Goal: Task Accomplishment & Management: Complete application form

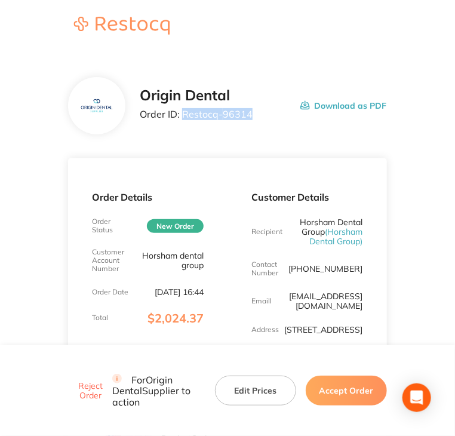
drag, startPoint x: 251, startPoint y: 116, endPoint x: 181, endPoint y: 121, distance: 69.3
click at [181, 121] on div "Origin Dental Order ID: Restocq- 96314 Download as PDF" at bounding box center [263, 105] width 246 height 37
copy p "Restocq- 96314"
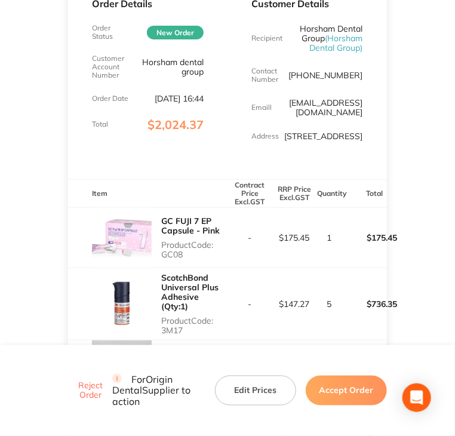
scroll to position [239, 0]
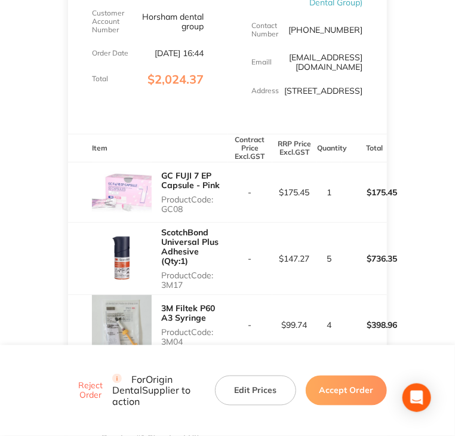
drag, startPoint x: 184, startPoint y: 211, endPoint x: 160, endPoint y: 211, distance: 23.9
click at [160, 211] on div "GC FUJI 7 EP Capsule - Pink Product Code: GC08" at bounding box center [147, 192] width 159 height 60
copy p "GC08"
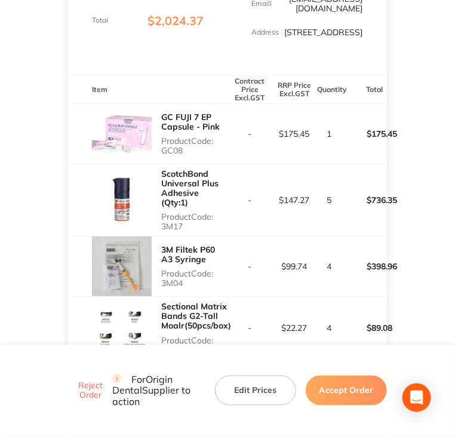
scroll to position [298, 0]
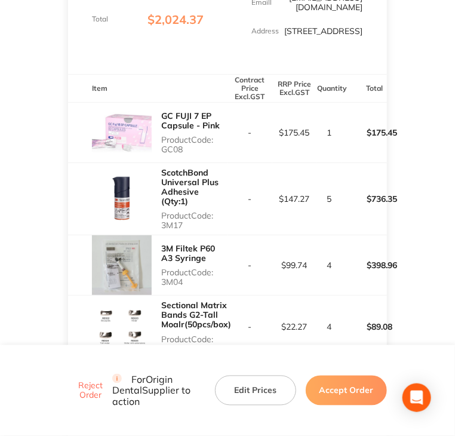
drag, startPoint x: 186, startPoint y: 215, endPoint x: 163, endPoint y: 219, distance: 22.4
click at [163, 219] on p "Product Code: 3M17" at bounding box center [194, 220] width 66 height 19
copy p "3M17"
drag, startPoint x: 185, startPoint y: 271, endPoint x: 162, endPoint y: 273, distance: 22.7
click at [162, 273] on p "Product Code: 3M04" at bounding box center [194, 276] width 66 height 19
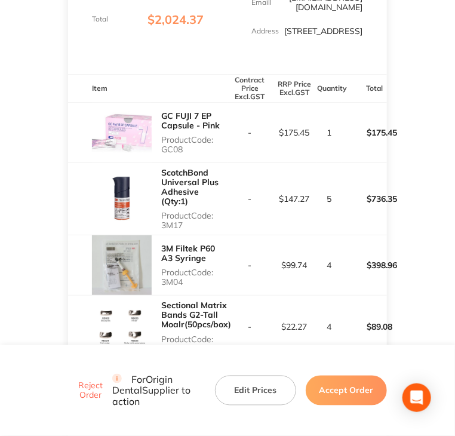
copy p "3M04"
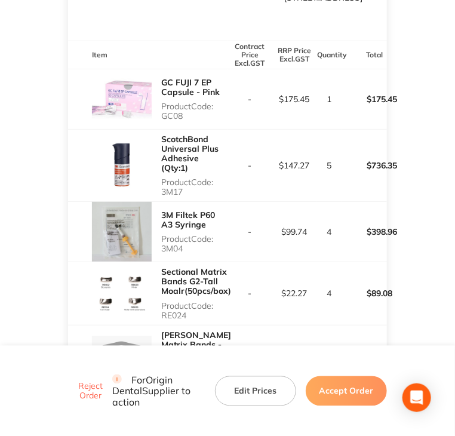
scroll to position [477, 0]
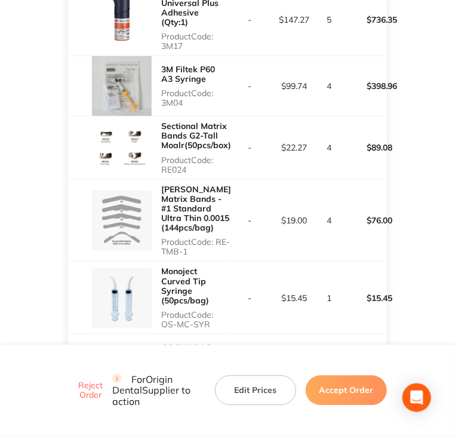
drag, startPoint x: 187, startPoint y: 163, endPoint x: 159, endPoint y: 163, distance: 28.0
click at [159, 163] on div "Sectional Matrix Bands G2-Tall Moalr(50pcs/box) Product Code: RE024" at bounding box center [147, 147] width 159 height 62
copy p "RE024"
drag, startPoint x: 199, startPoint y: 251, endPoint x: 165, endPoint y: 251, distance: 34.0
click at [165, 251] on p "Product Code: RE-TMB-1" at bounding box center [196, 246] width 70 height 19
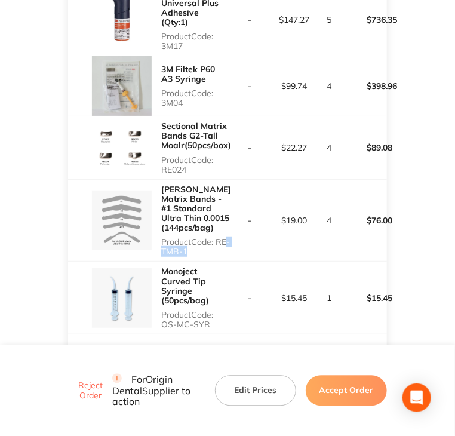
drag, startPoint x: 205, startPoint y: 252, endPoint x: 162, endPoint y: 249, distance: 43.1
click at [162, 249] on p "Product Code: RE-TMB-1" at bounding box center [196, 246] width 70 height 19
copy p "RE-TMB-1"
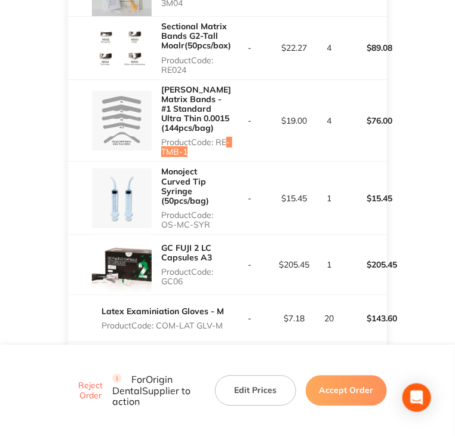
scroll to position [597, 0]
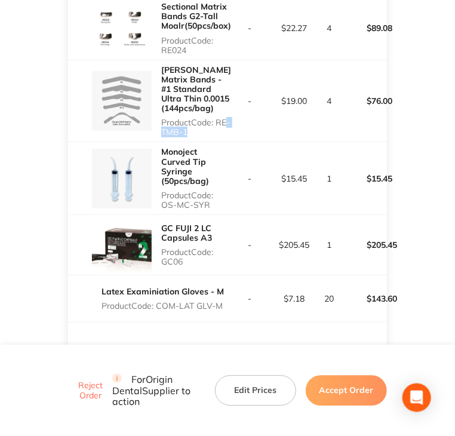
drag, startPoint x: 210, startPoint y: 205, endPoint x: 161, endPoint y: 208, distance: 49.0
click at [161, 208] on p "Product Code: OS-MC-SYR" at bounding box center [194, 199] width 66 height 19
copy p "OS-MC-SYR"
drag, startPoint x: 183, startPoint y: 262, endPoint x: 159, endPoint y: 261, distance: 23.9
click at [159, 261] on div "GC FUJI 2 LC Capsules A3 Product Code: GC06" at bounding box center [147, 245] width 159 height 60
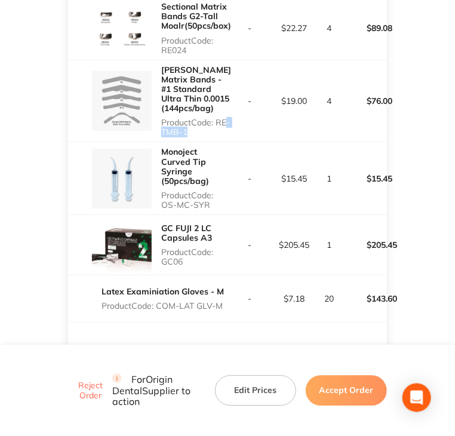
copy p "GC06"
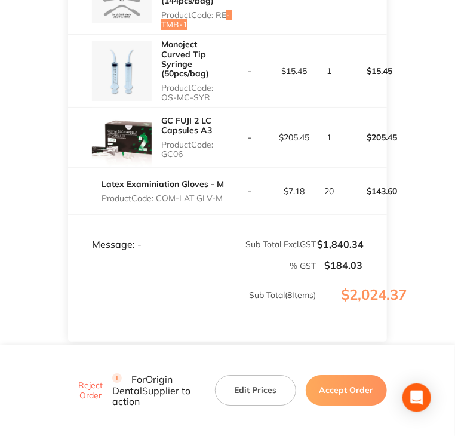
scroll to position [716, 0]
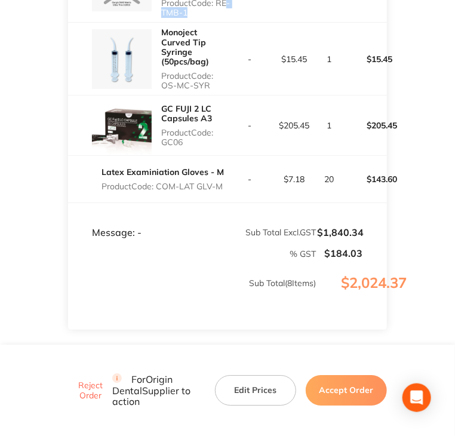
drag, startPoint x: 225, startPoint y: 188, endPoint x: 160, endPoint y: 195, distance: 65.4
click at [160, 195] on td "Latex Examiniation Gloves - M Product Code: COM-LAT GLV-M" at bounding box center [147, 178] width 159 height 47
copy p "COM-LAT GLV-M"
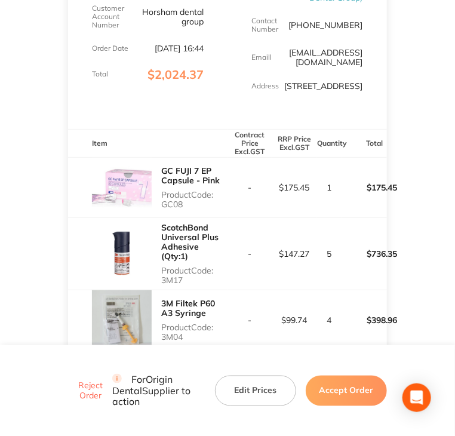
scroll to position [239, 0]
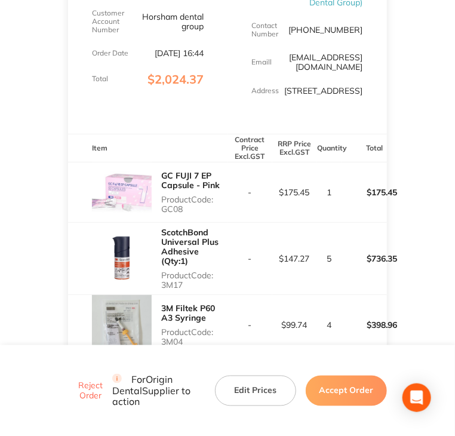
click at [339, 390] on button "Accept Order" at bounding box center [345, 390] width 81 height 30
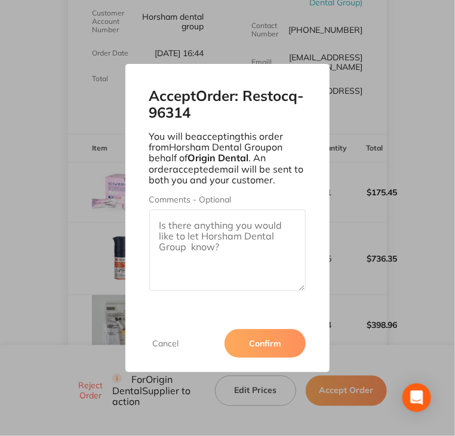
click at [254, 274] on textarea "Comments - Optional" at bounding box center [227, 249] width 157 height 81
paste textarea "SO-00001127"
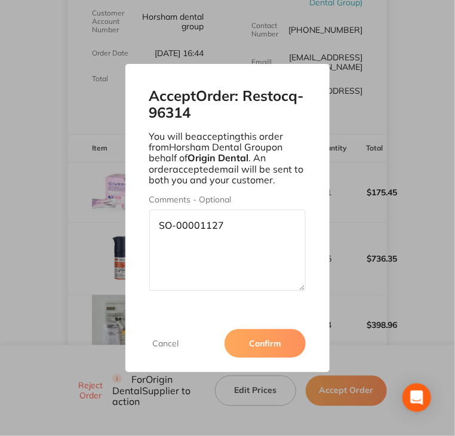
type textarea "SO-00001127"
drag, startPoint x: 267, startPoint y: 315, endPoint x: 268, endPoint y: 349, distance: 34.0
click at [267, 318] on div "Cancel Confirm" at bounding box center [227, 342] width 205 height 57
click at [268, 349] on button "Confirm" at bounding box center [264, 343] width 81 height 29
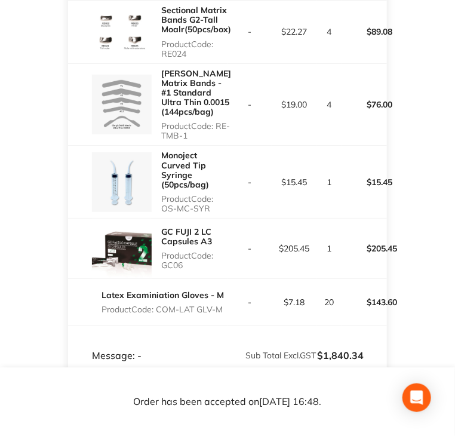
scroll to position [597, 0]
